Goal: Find specific page/section: Find specific page/section

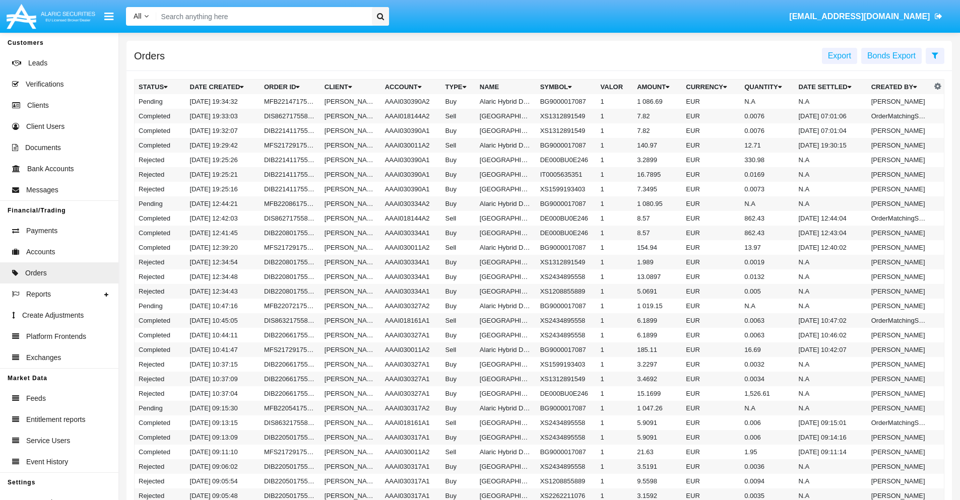
click at [839, 55] on span "Export" at bounding box center [839, 55] width 23 height 9
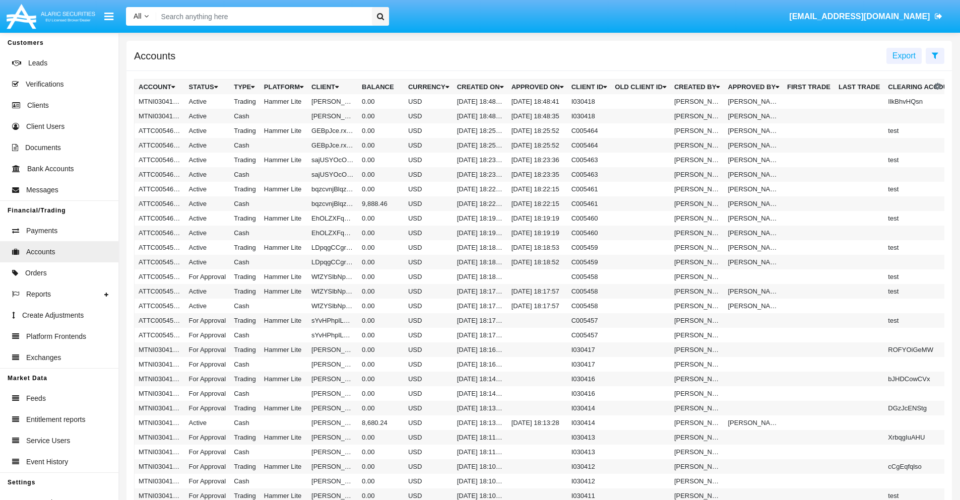
click at [904, 55] on span "Export" at bounding box center [903, 55] width 23 height 9
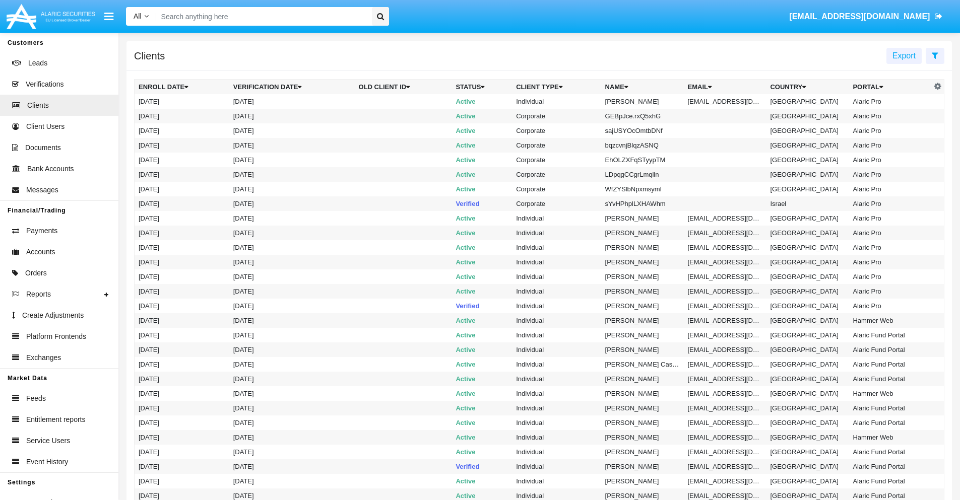
click at [904, 55] on span "Export" at bounding box center [903, 55] width 23 height 9
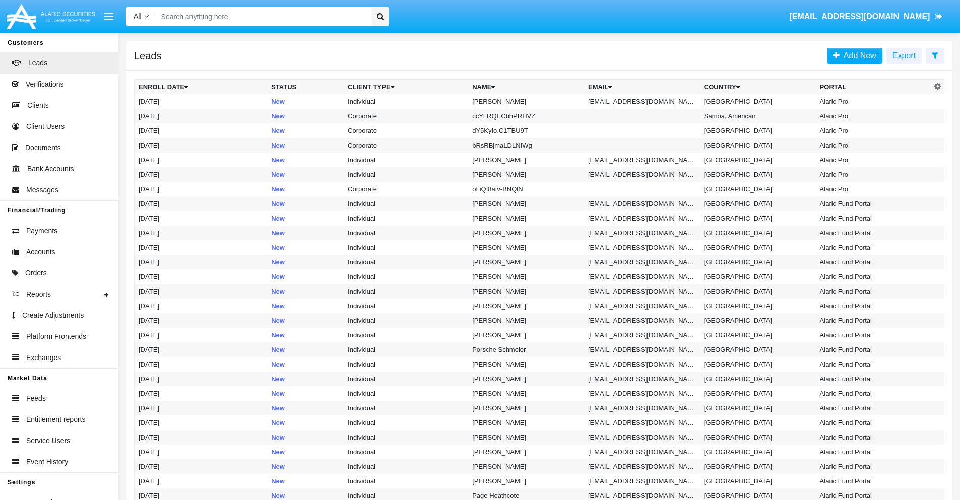
click at [904, 55] on span "Export" at bounding box center [903, 55] width 23 height 9
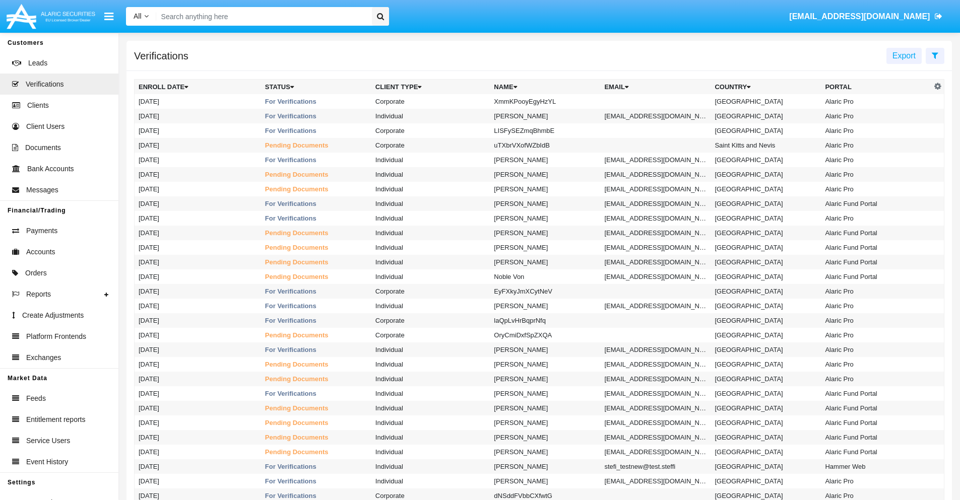
click at [904, 55] on span "Export" at bounding box center [903, 55] width 23 height 9
